Goal: Task Accomplishment & Management: Complete application form

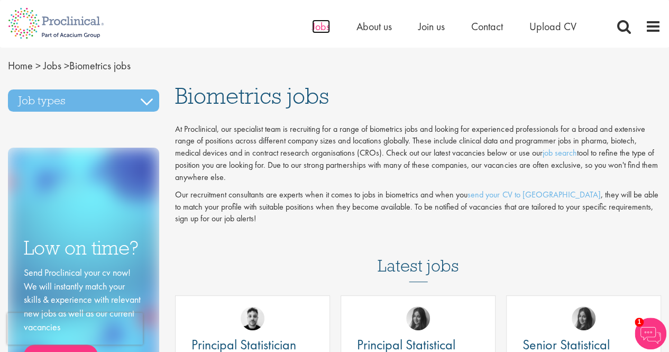
click at [319, 24] on span "Jobs" at bounding box center [321, 27] width 18 height 14
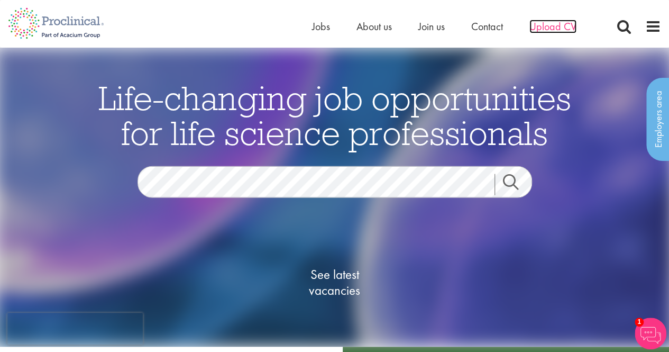
click at [555, 24] on span "Upload CV" at bounding box center [552, 27] width 47 height 14
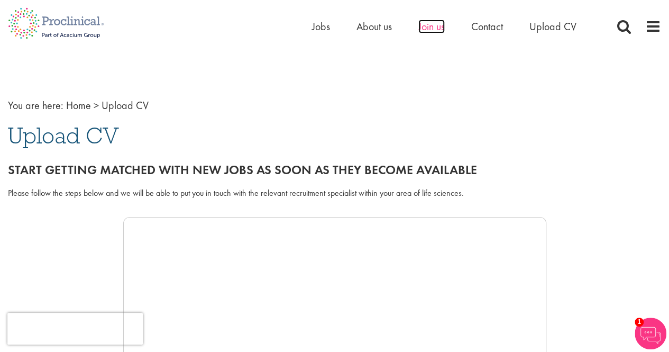
click at [433, 26] on span "Join us" at bounding box center [431, 27] width 26 height 14
